Goal: Task Accomplishment & Management: Complete application form

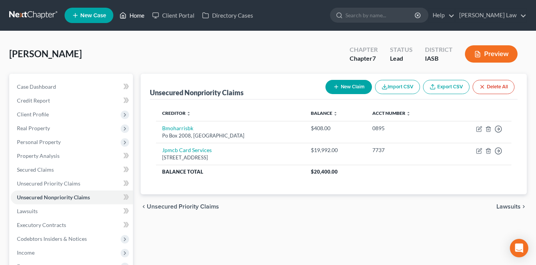
click at [138, 17] on link "Home" at bounding box center [132, 15] width 33 height 14
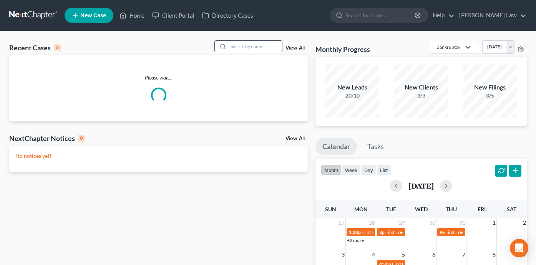
click at [265, 52] on input "search" at bounding box center [255, 46] width 54 height 11
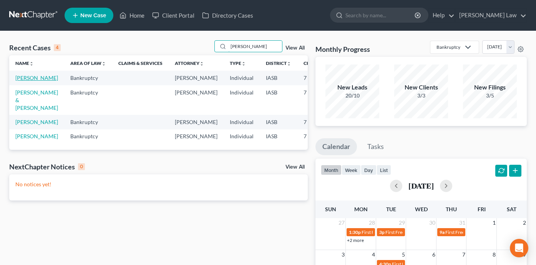
type input "[PERSON_NAME]"
click at [22, 81] on link "[PERSON_NAME]" at bounding box center [36, 78] width 43 height 7
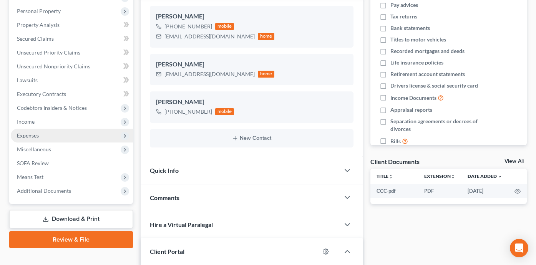
scroll to position [112, 0]
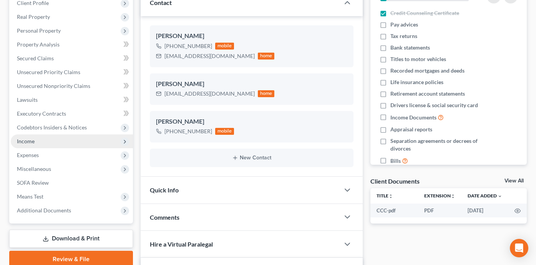
click at [83, 140] on span "Income" at bounding box center [72, 142] width 122 height 14
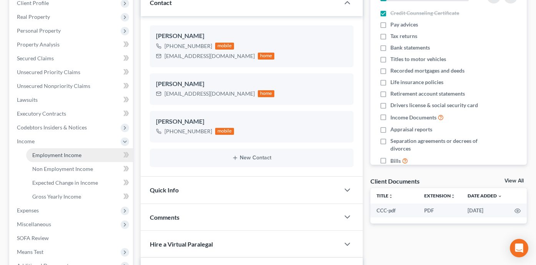
click at [82, 155] on link "Employment Income" at bounding box center [79, 155] width 107 height 14
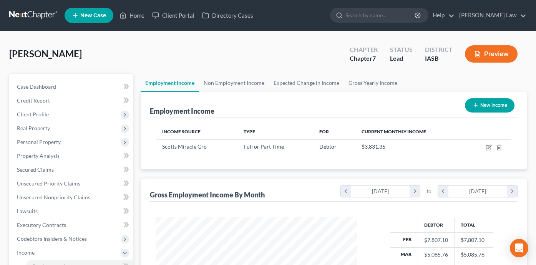
scroll to position [138, 217]
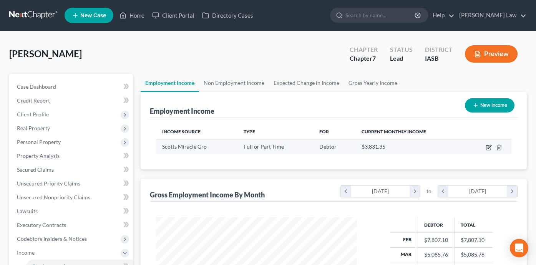
click at [488, 146] on icon "button" at bounding box center [489, 148] width 6 height 6
select select "0"
select select "16"
select select "3"
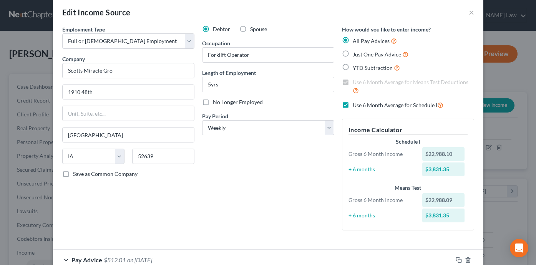
scroll to position [0, 0]
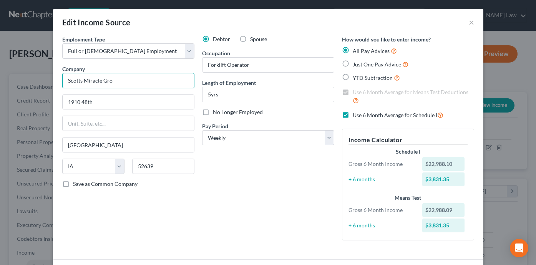
click at [116, 84] on input "Scotts Miracle Gro" at bounding box center [128, 80] width 132 height 15
type input "Scotts Miracle Grow"
click at [208, 203] on div "Debtor Spouse Occupation Forklift Operator Length of Employment 5yrs No Longer …" at bounding box center [268, 141] width 140 height 212
click at [472, 22] on button "×" at bounding box center [471, 22] width 5 height 9
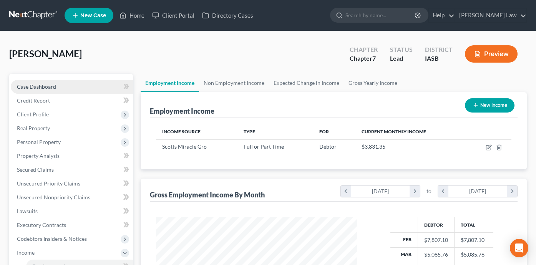
click at [84, 87] on link "Case Dashboard" at bounding box center [72, 87] width 122 height 14
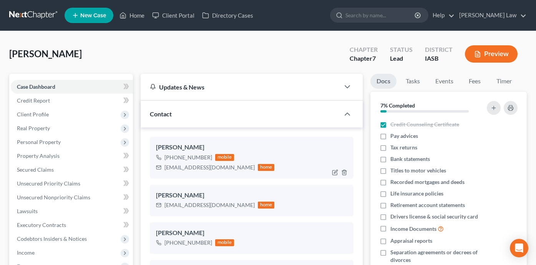
scroll to position [483, 0]
drag, startPoint x: 209, startPoint y: 170, endPoint x: 164, endPoint y: 168, distance: 45.4
click at [164, 168] on div "[EMAIL_ADDRESS][DOMAIN_NAME] home" at bounding box center [215, 168] width 119 height 10
copy div "[EMAIL_ADDRESS][DOMAIN_NAME]"
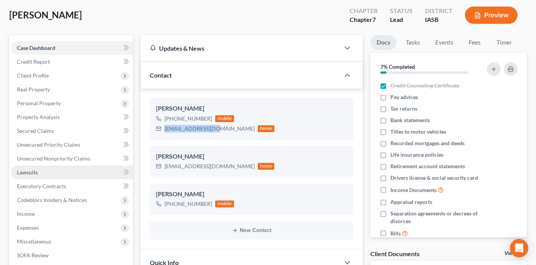
scroll to position [47, 0]
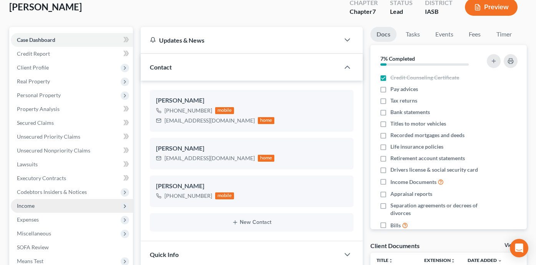
click at [81, 209] on span "Income" at bounding box center [72, 206] width 122 height 14
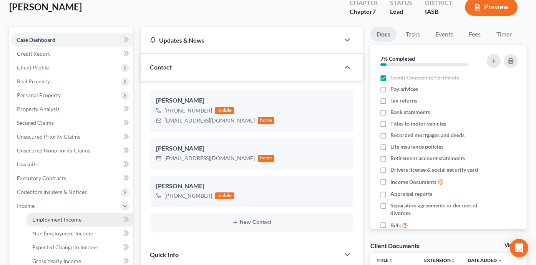
click at [80, 223] on link "Employment Income" at bounding box center [79, 220] width 107 height 14
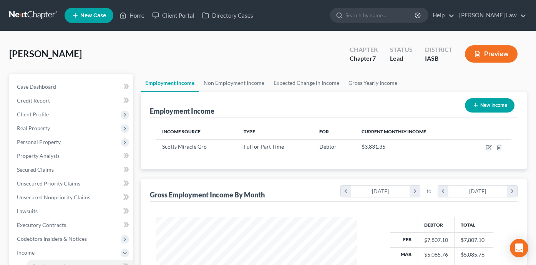
scroll to position [138, 217]
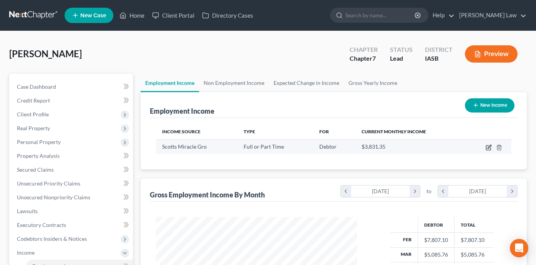
click at [490, 145] on icon "button" at bounding box center [489, 146] width 3 height 3
select select "0"
select select "16"
select select "3"
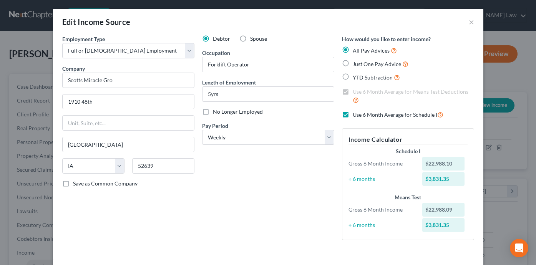
scroll to position [0, 0]
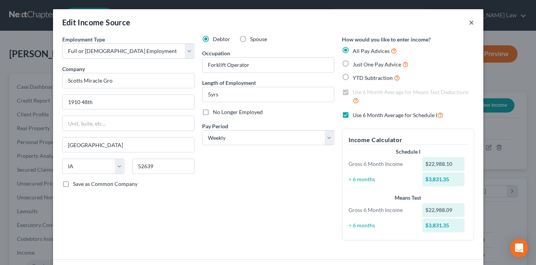
click at [471, 23] on button "×" at bounding box center [471, 22] width 5 height 9
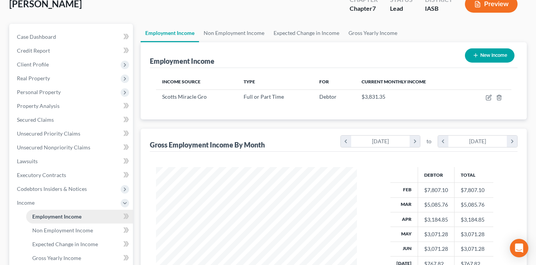
scroll to position [53, 0]
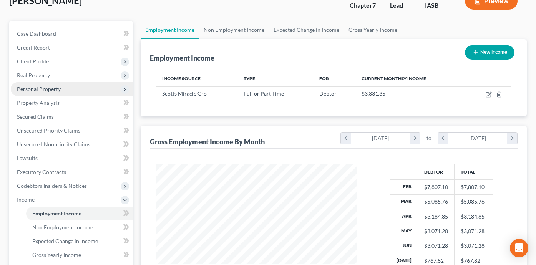
click at [80, 88] on span "Personal Property" at bounding box center [72, 89] width 122 height 14
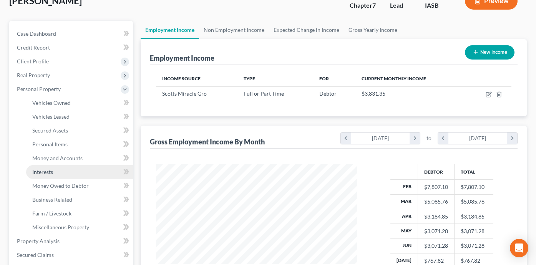
click at [75, 170] on link "Interests" at bounding box center [79, 172] width 107 height 14
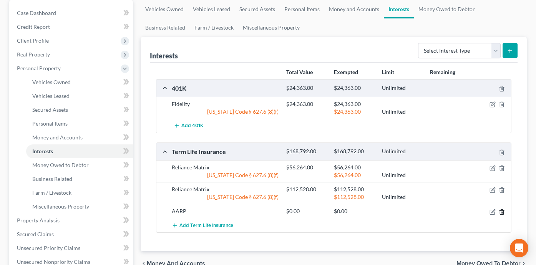
scroll to position [69, 0]
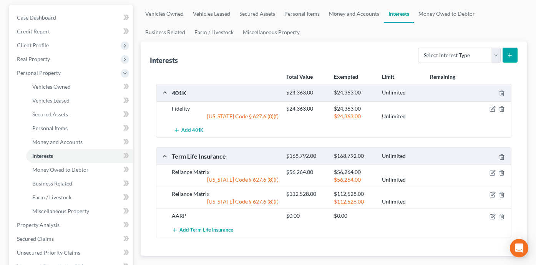
click at [514, 53] on button "submit" at bounding box center [510, 55] width 15 height 15
click at [482, 53] on select "Select Interest Type 401K Annuity Bond Education IRA Government Bond Government…" at bounding box center [459, 55] width 83 height 15
select select "stock"
click at [509, 53] on icon "submit" at bounding box center [510, 55] width 6 height 6
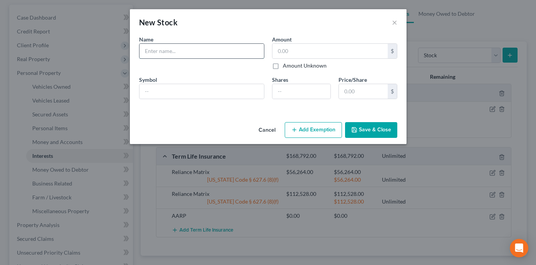
click at [156, 48] on input "text" at bounding box center [202, 51] width 125 height 15
click at [185, 53] on input "text" at bounding box center [202, 51] width 125 height 15
type input "[PERSON_NAME] Miracle Grow"
click at [167, 88] on input "text" at bounding box center [202, 91] width 125 height 15
type input "I"
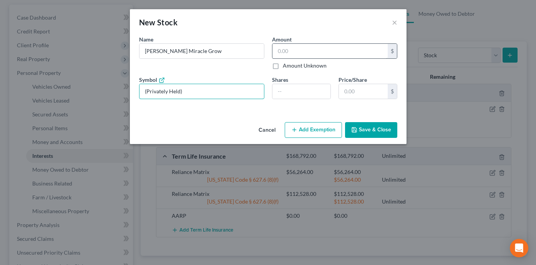
type input "(Privately Held)"
click at [287, 49] on input "text" at bounding box center [330, 51] width 115 height 15
type input "650"
click at [302, 87] on input "number" at bounding box center [302, 91] width 58 height 15
click at [354, 94] on input "text" at bounding box center [363, 91] width 49 height 15
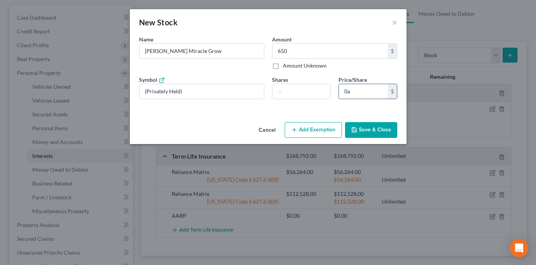
type input "0"
click at [325, 129] on button "Add Exemption" at bounding box center [313, 130] width 57 height 16
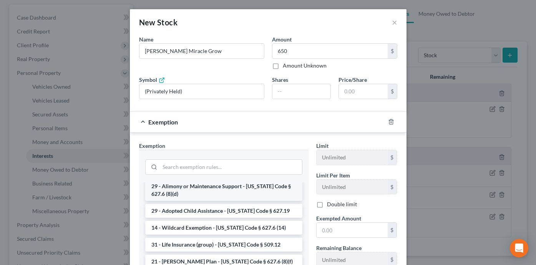
scroll to position [32, 0]
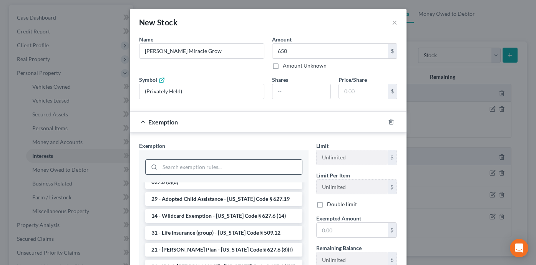
click at [232, 165] on input "search" at bounding box center [231, 167] width 142 height 15
click at [193, 218] on li "14 - Wildcard Exemption - [US_STATE] Code § 627.6 (14)" at bounding box center [223, 216] width 157 height 14
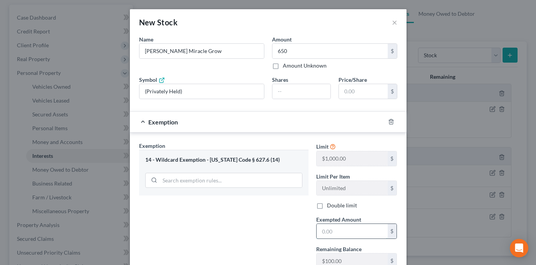
click at [350, 232] on input "text" at bounding box center [352, 231] width 71 height 15
type input "650"
click at [277, 238] on div "Exemption Set must be selected for CA. Exemption * 14 - Wildcard Exemption - [U…" at bounding box center [223, 208] width 177 height 133
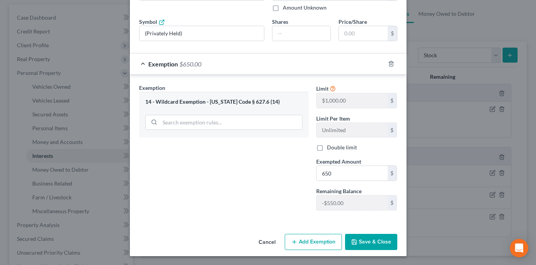
click at [381, 239] on button "Save & Close" at bounding box center [371, 242] width 52 height 16
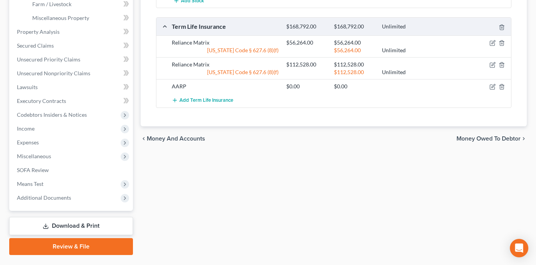
scroll to position [260, 0]
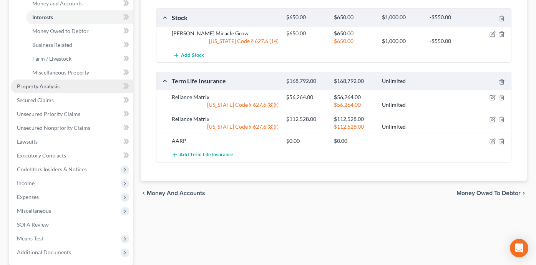
click at [84, 87] on link "Property Analysis" at bounding box center [72, 87] width 122 height 14
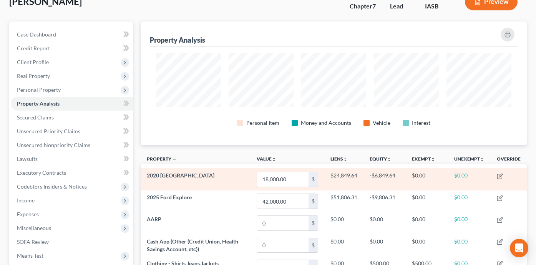
scroll to position [51, 0]
